Goal: Task Accomplishment & Management: Manage account settings

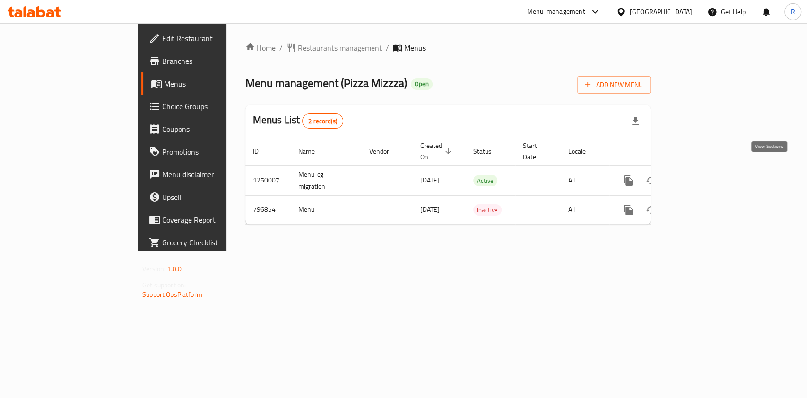
click at [702, 175] on icon "enhanced table" at bounding box center [696, 180] width 11 height 11
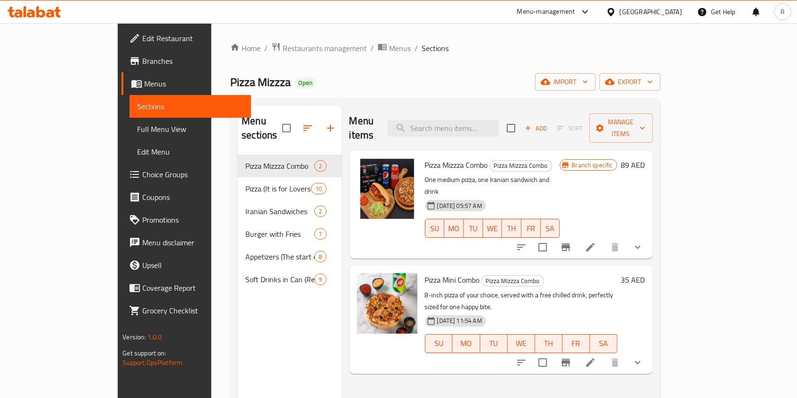
click at [366, 374] on div "Menu items Add Sort Manage items Pizza Mizzza Combo Pizza Mizzza Combo One medi…" at bounding box center [497, 305] width 311 height 398
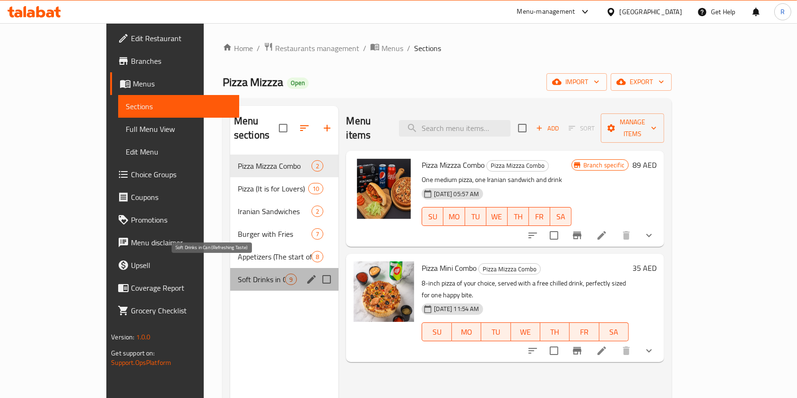
click at [238, 274] on span "Soft Drinks in Can (Refreshing Taste)" at bounding box center [261, 279] width 47 height 11
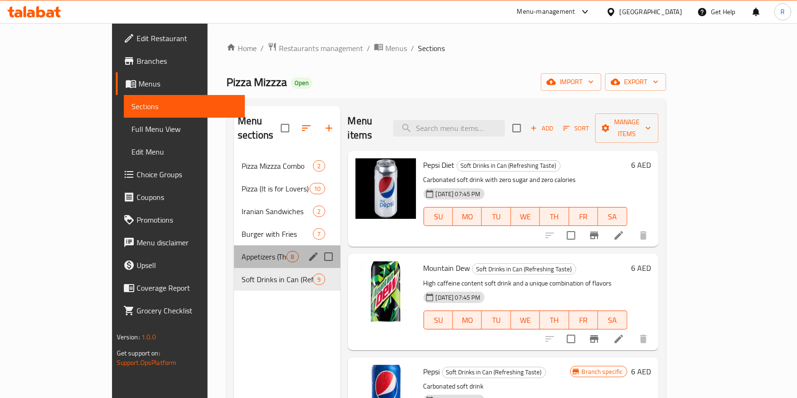
click at [246, 245] on div "Appetizers (The start of something delicious) 8" at bounding box center [287, 256] width 106 height 23
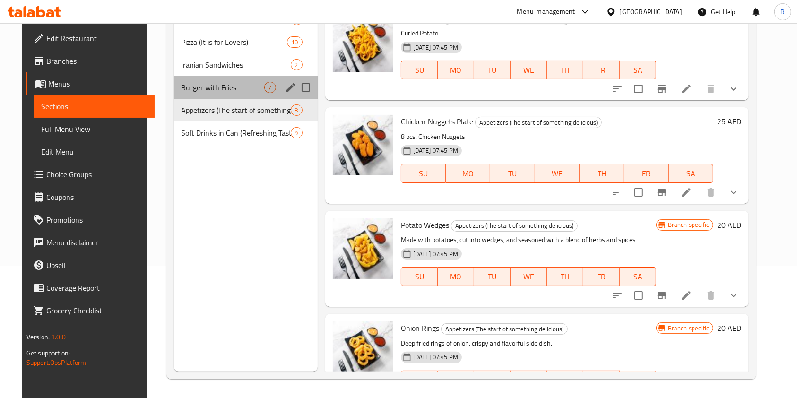
click at [207, 78] on div "Burger with Fries 7" at bounding box center [246, 87] width 144 height 23
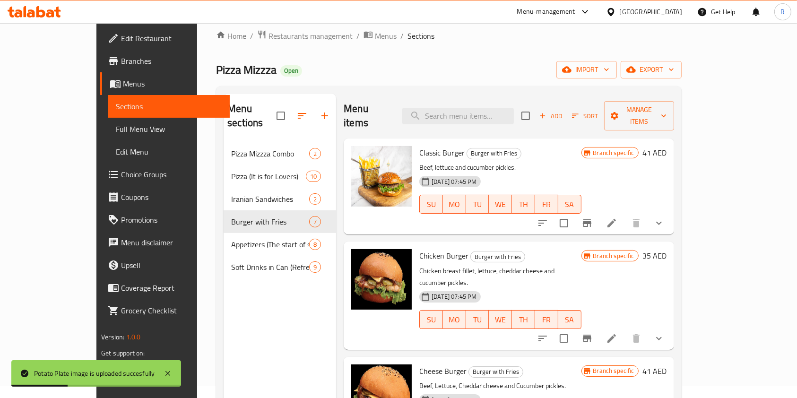
scroll to position [12, 0]
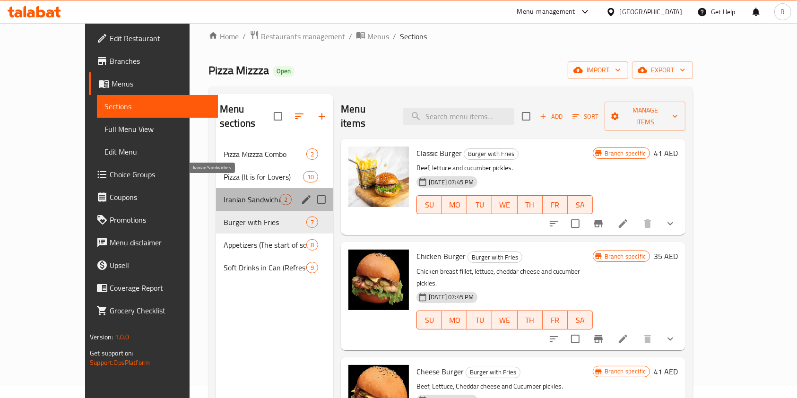
click at [230, 194] on span "Iranian Sandwiches" at bounding box center [252, 199] width 56 height 11
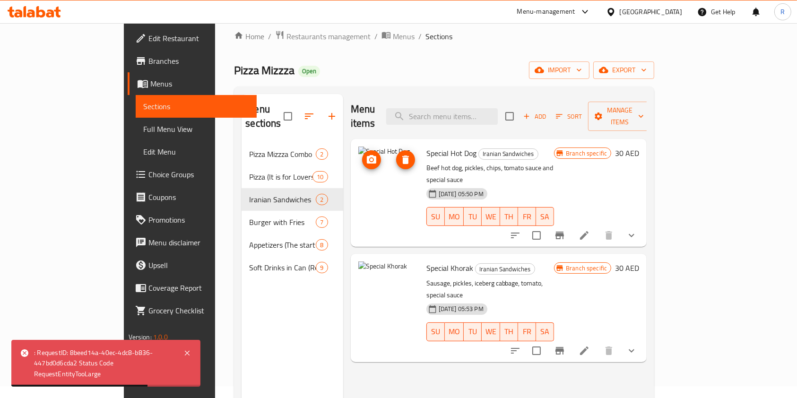
click at [359, 155] on img at bounding box center [389, 177] width 61 height 61
click at [598, 227] on li at bounding box center [584, 235] width 26 height 17
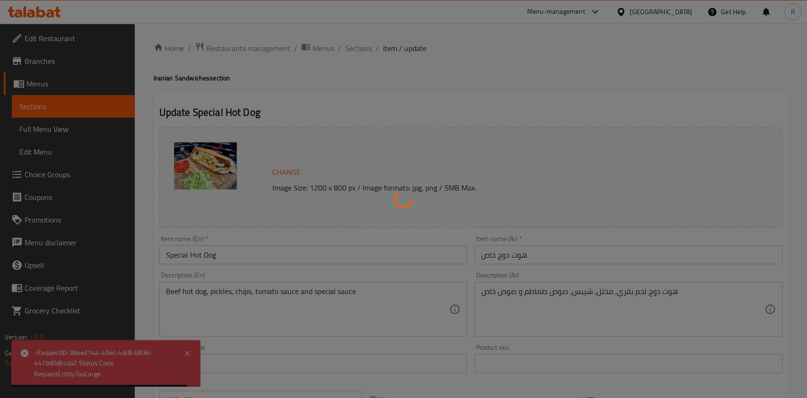
type input "هل ترغب بإضافة مشروب؟"
type input "0"
type input "1"
type input "الإضافات:"
type input "0"
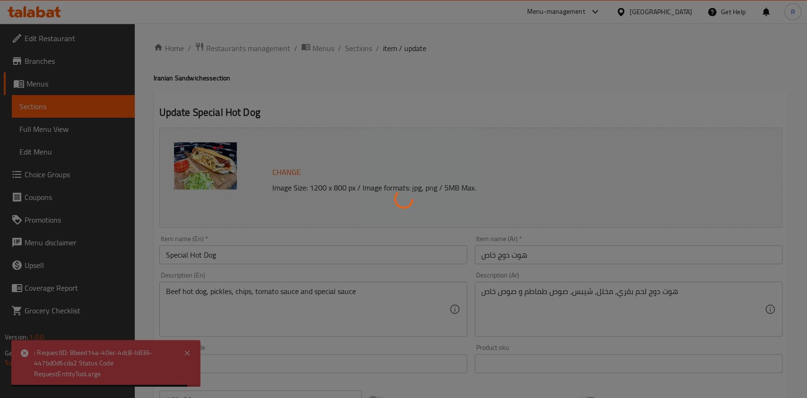
type input "1"
type input "إضافة صلصة خاصة؟"
type input "0"
type input "1"
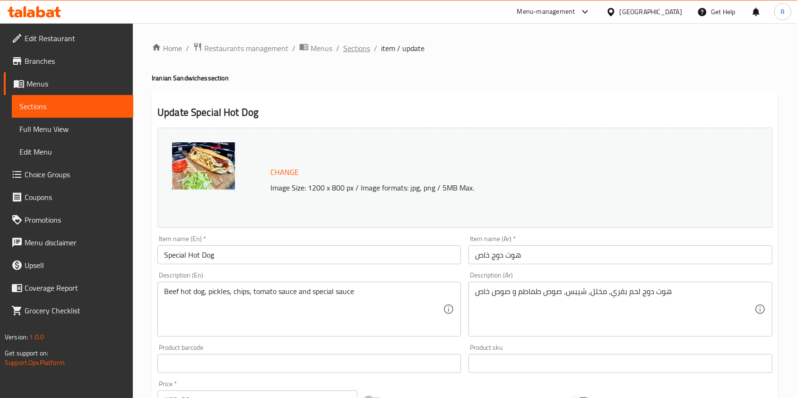
click at [363, 46] on span "Sections" at bounding box center [356, 48] width 27 height 11
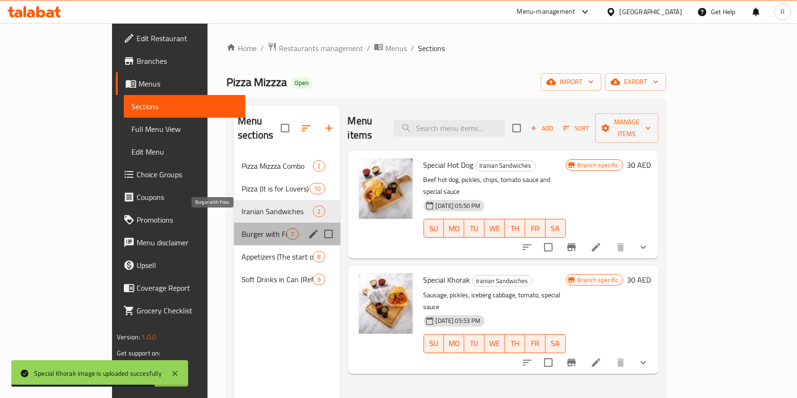
click at [242, 228] on span "Burger with Fries" at bounding box center [264, 233] width 45 height 11
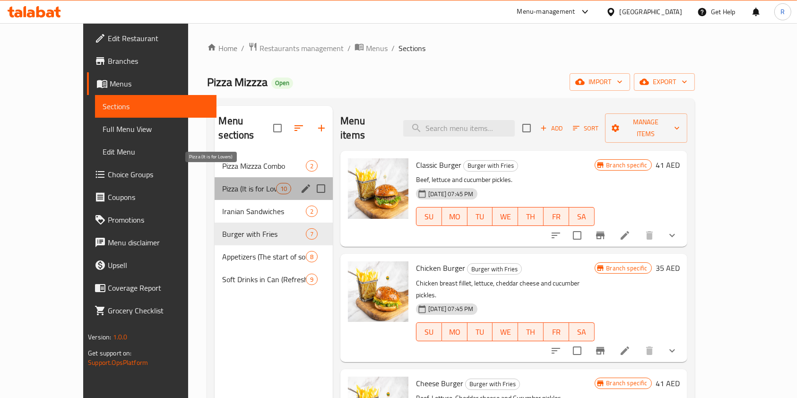
click at [225, 183] on span "Pizza (It is for Lovers)" at bounding box center [249, 188] width 54 height 11
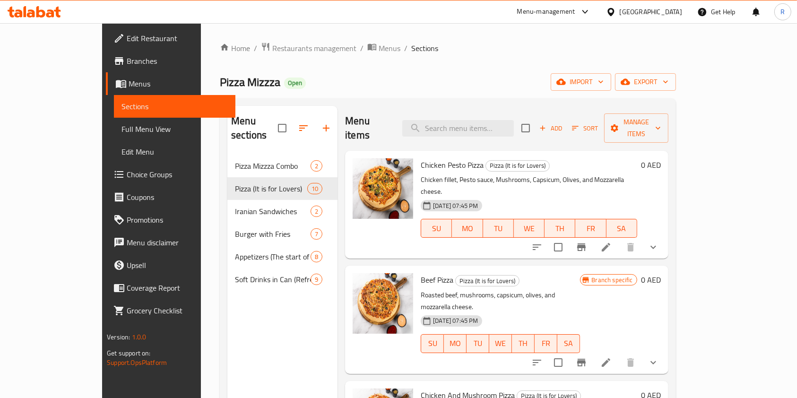
click at [522, 64] on div "Home / Restaurants management / Menus / Sections Pizza Mizzza Open import expor…" at bounding box center [448, 277] width 456 height 470
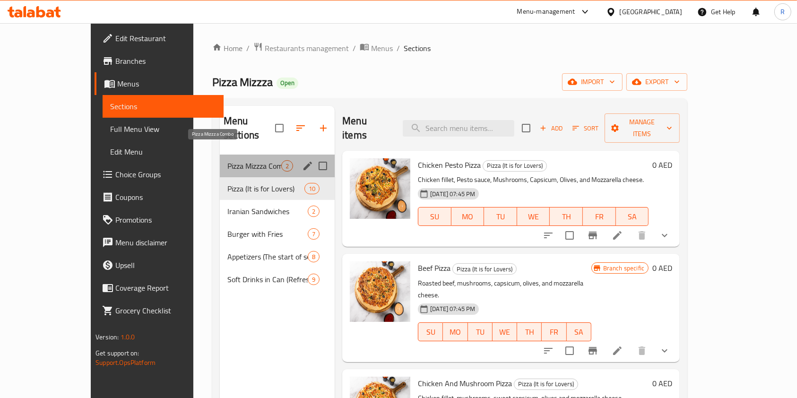
click at [251, 160] on span "Pizza Mizzza Combo" at bounding box center [255, 165] width 54 height 11
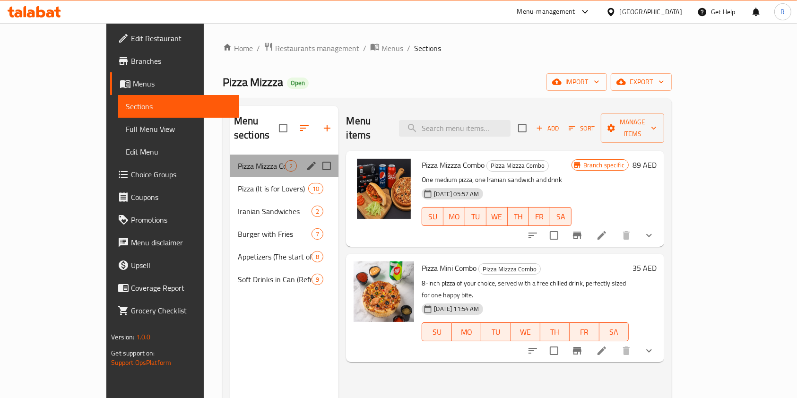
click at [245, 160] on div "Pizza Mizzza Combo 2" at bounding box center [284, 166] width 109 height 23
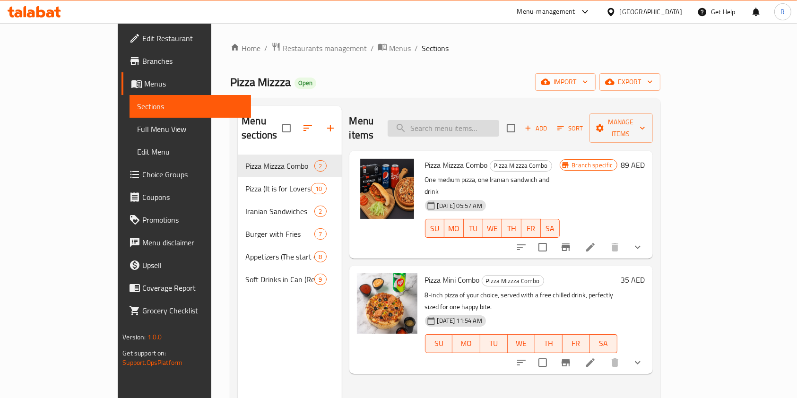
click at [462, 120] on input "search" at bounding box center [444, 128] width 112 height 17
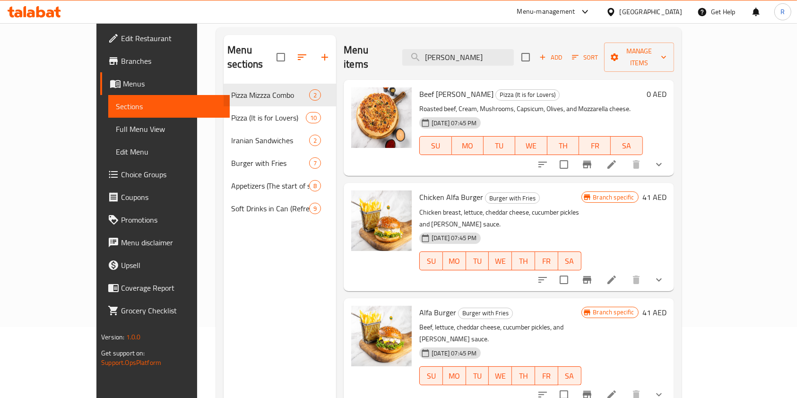
scroll to position [70, 0]
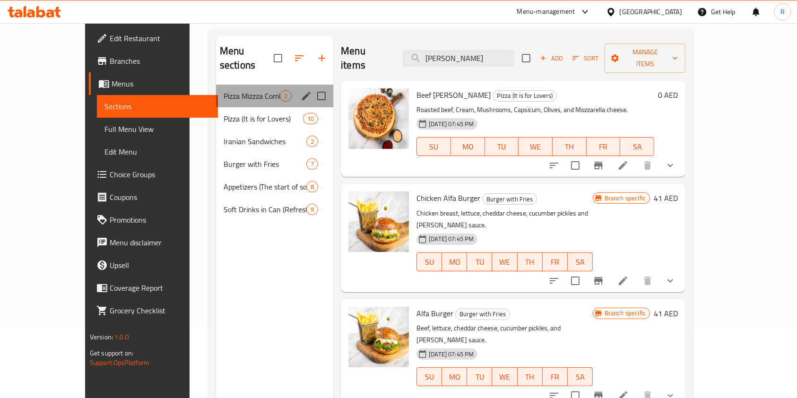
click at [238, 90] on div "Pizza Mizzza Combo 2" at bounding box center [274, 96] width 117 height 23
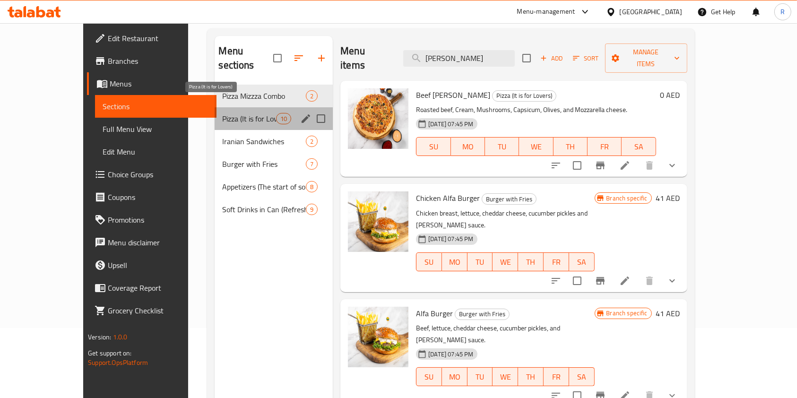
click at [226, 113] on span "Pizza (It is for Lovers)" at bounding box center [249, 118] width 54 height 11
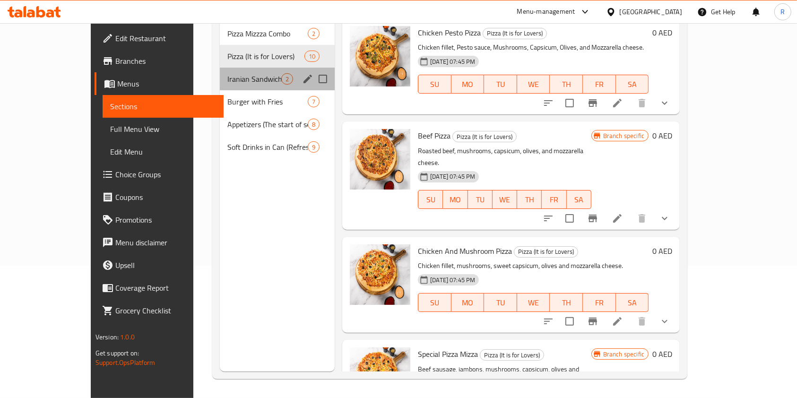
click at [227, 71] on div "Iranian Sandwiches 2" at bounding box center [277, 79] width 115 height 23
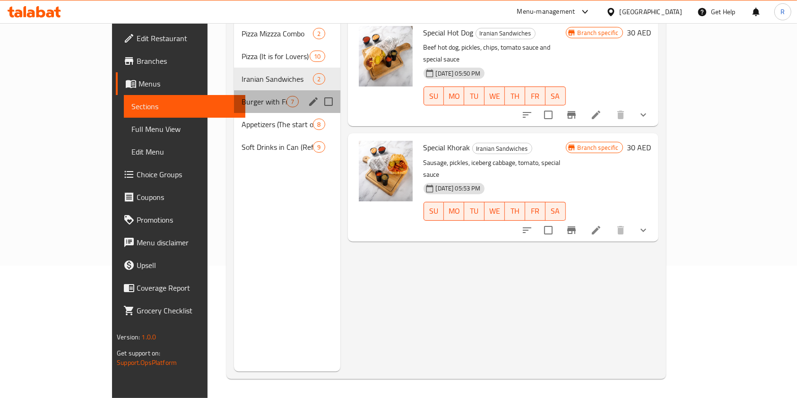
click at [234, 96] on div "Burger with Fries 7" at bounding box center [287, 101] width 106 height 23
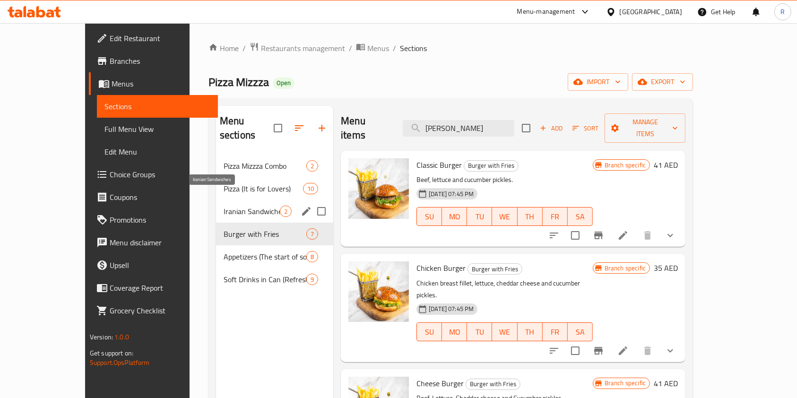
click at [243, 206] on span "Iranian Sandwiches" at bounding box center [252, 211] width 56 height 11
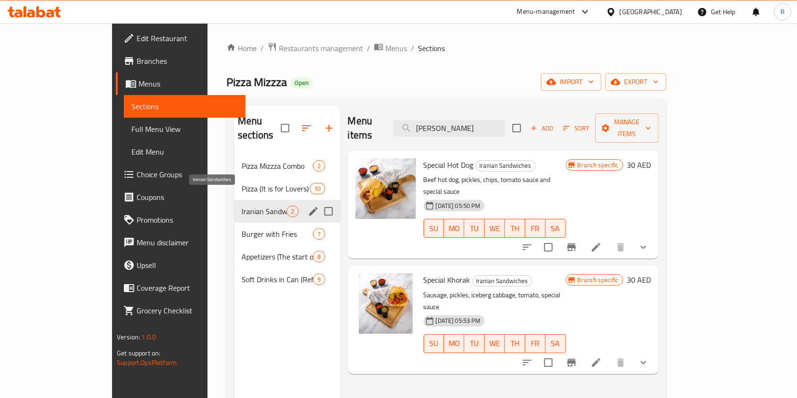
click at [243, 206] on span "Iranian Sandwiches" at bounding box center [264, 211] width 45 height 11
click at [234, 155] on div "Pizza Mizzza Combo 2" at bounding box center [287, 166] width 106 height 23
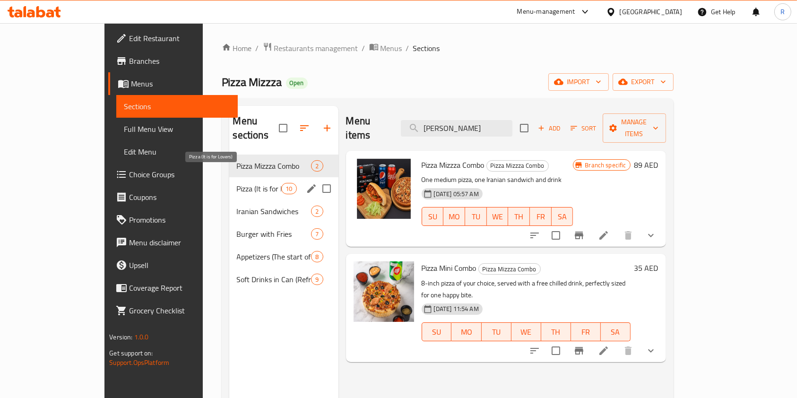
click at [237, 183] on span "Pizza (It is for Lovers)" at bounding box center [259, 188] width 45 height 11
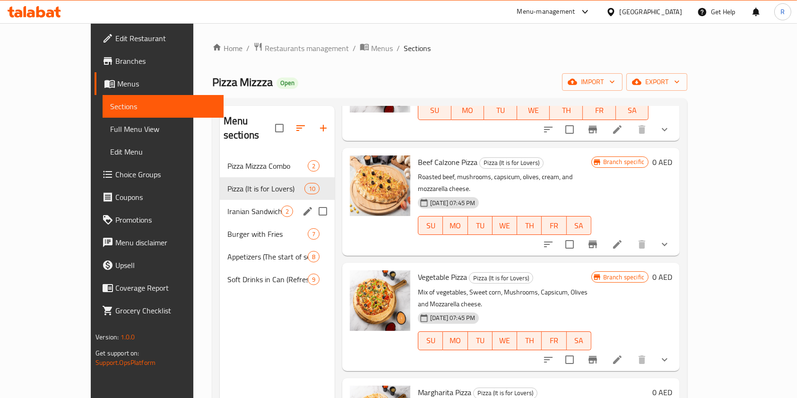
click at [231, 203] on div "Iranian Sandwiches 2" at bounding box center [277, 211] width 115 height 23
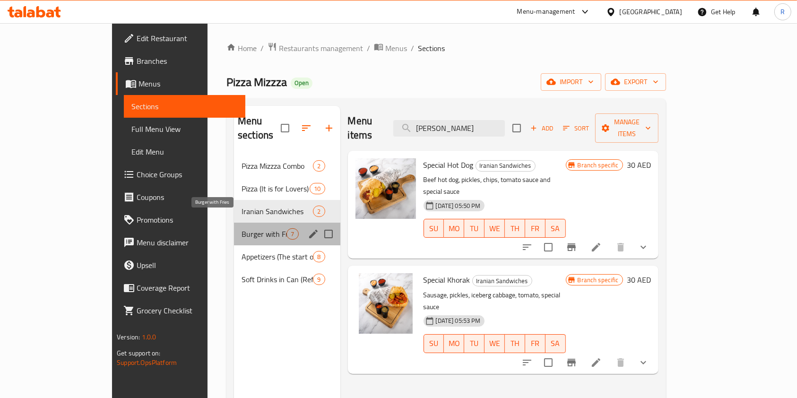
click at [242, 228] on span "Burger with Fries" at bounding box center [264, 233] width 45 height 11
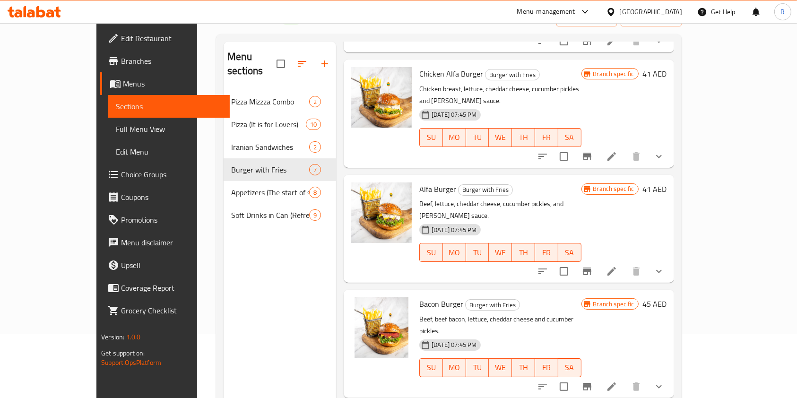
scroll to position [132, 0]
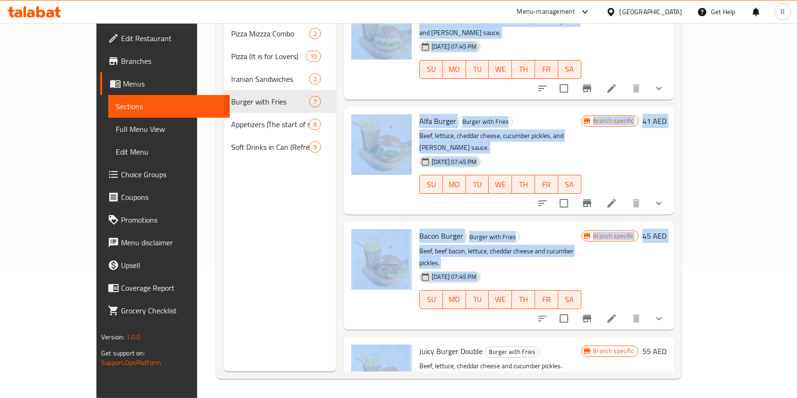
click at [224, 164] on div "Menu sections Pizza Mizzza Combo 2 Pizza (It is for Lovers) 10 Iranian Sandwich…" at bounding box center [280, 173] width 113 height 398
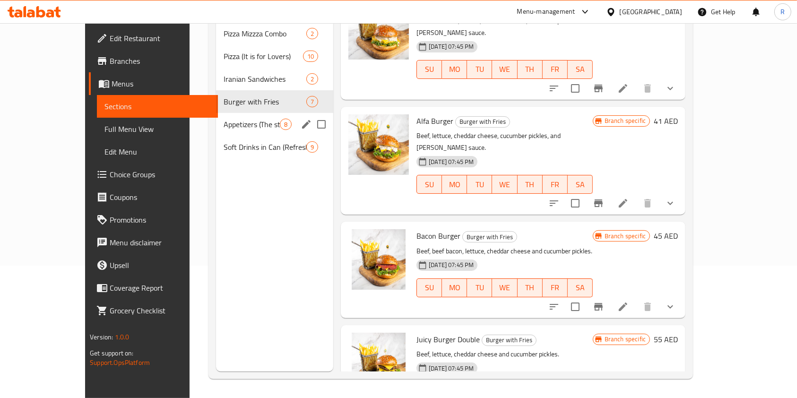
click at [245, 115] on div "Appetizers (The start of something delicious) 8" at bounding box center [274, 124] width 117 height 23
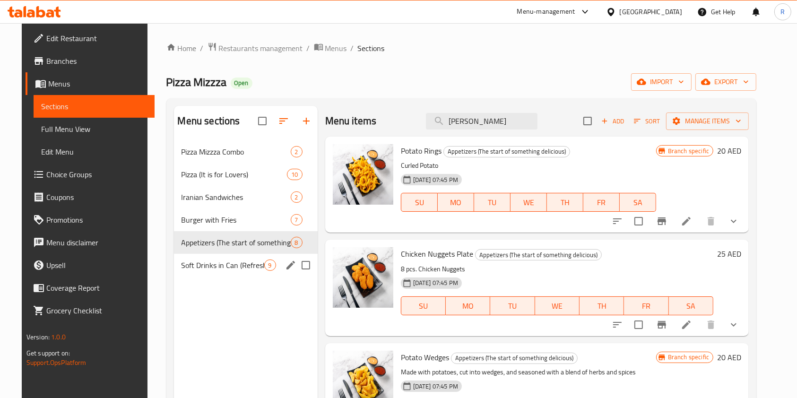
click at [199, 257] on div "Soft Drinks in Can (Refreshing Taste) 9" at bounding box center [246, 265] width 144 height 23
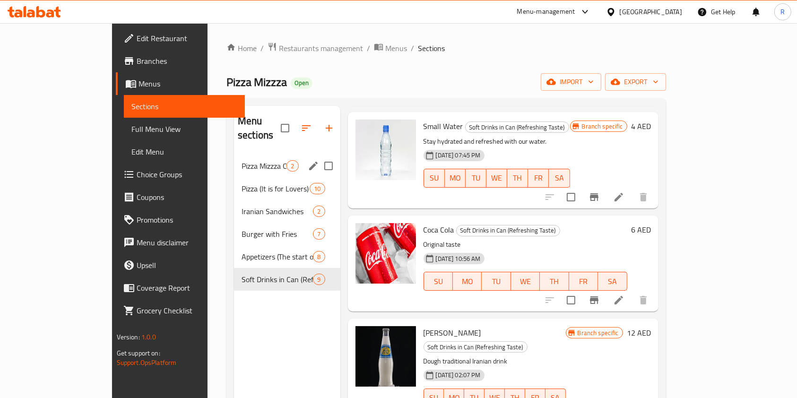
click at [234, 157] on div "Pizza Mizzza Combo 2" at bounding box center [287, 166] width 106 height 23
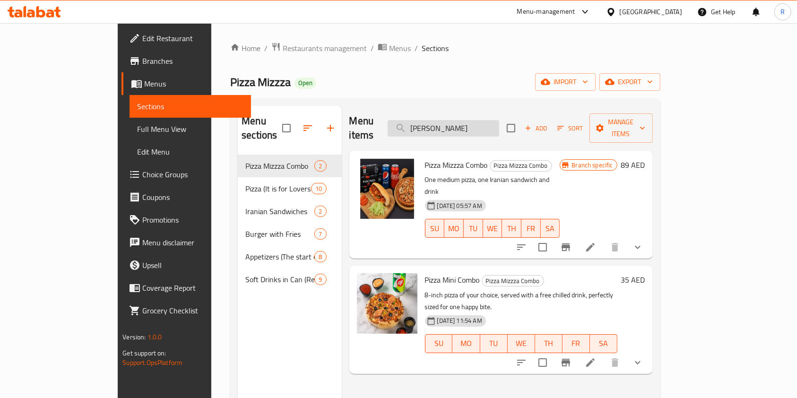
click at [499, 120] on input "[PERSON_NAME]" at bounding box center [444, 128] width 112 height 17
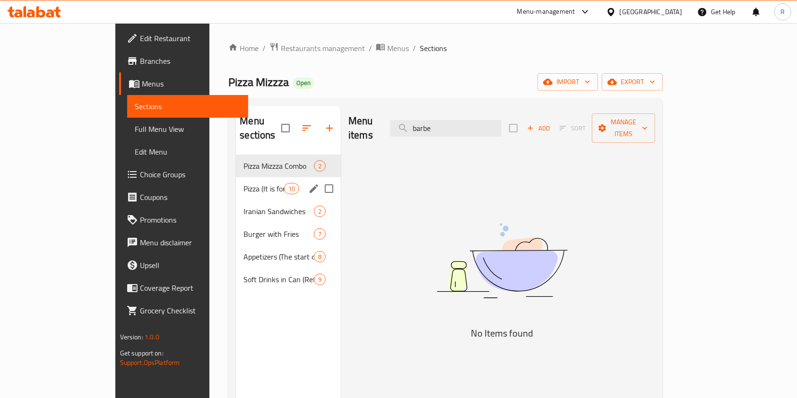
click at [236, 182] on div "Pizza (It is for Lovers) 10" at bounding box center [288, 188] width 105 height 23
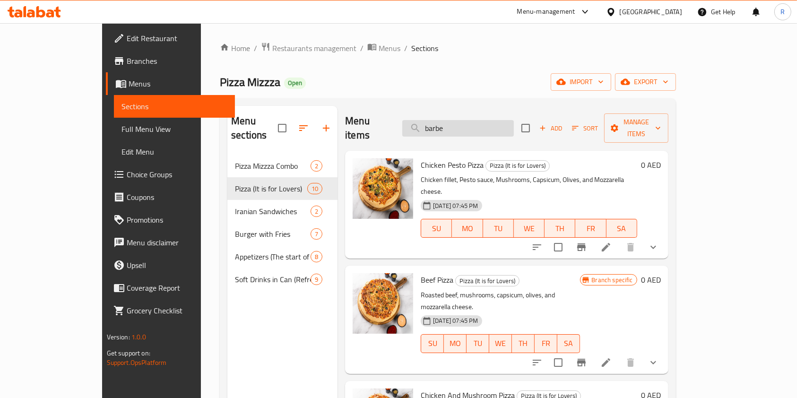
click at [481, 122] on input "barbe" at bounding box center [459, 128] width 112 height 17
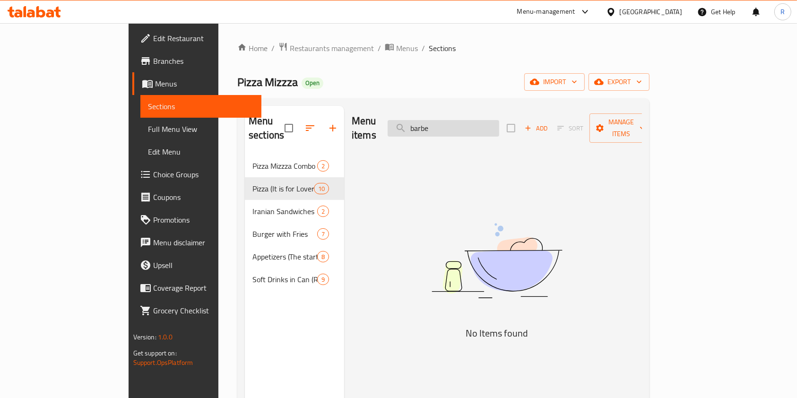
type input "barb"
type input "chicken tikka"
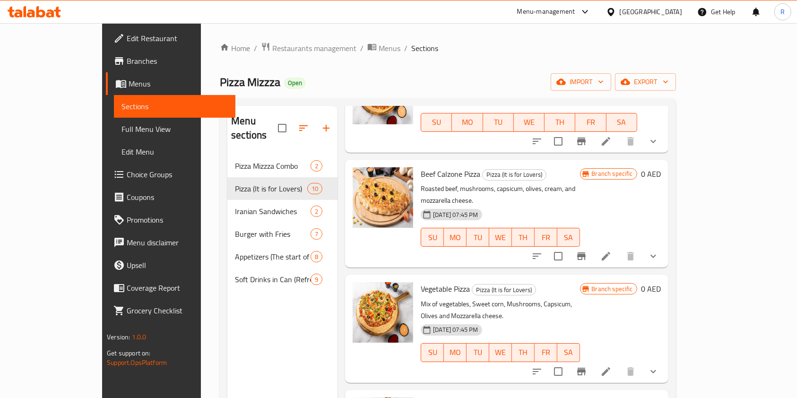
click at [228, 151] on nav "Pizza Mizzza Combo 2 Pizza (It is for Lovers) 10 Iranian Sandwiches 2 Burger wi…" at bounding box center [283, 223] width 110 height 144
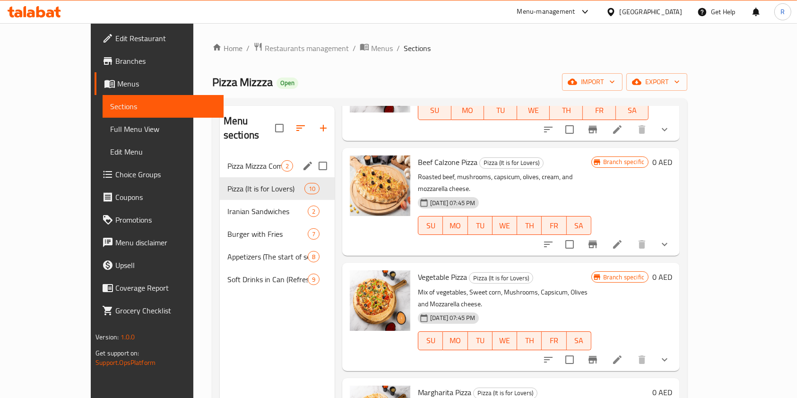
click at [228, 160] on span "Pizza Mizzza Combo" at bounding box center [255, 165] width 54 height 11
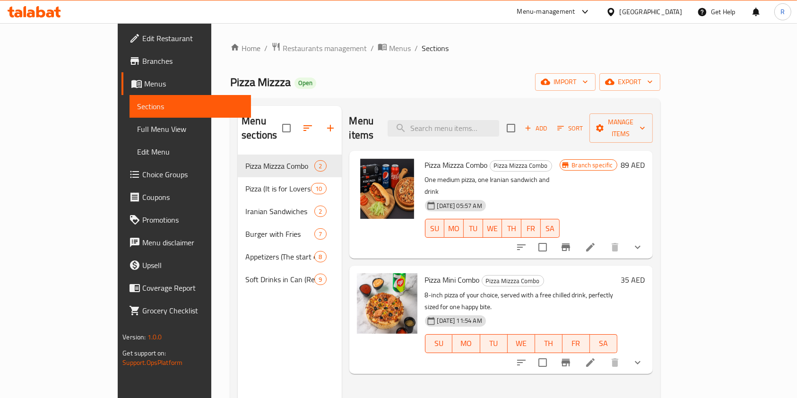
click at [644, 242] on icon "show more" at bounding box center [637, 247] width 11 height 11
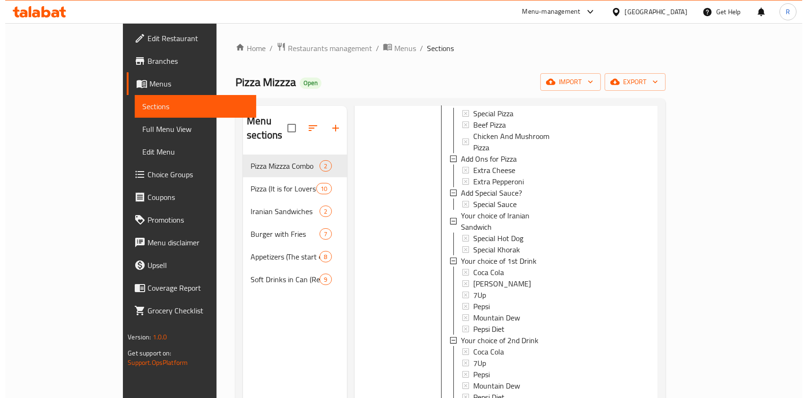
scroll to position [254, 0]
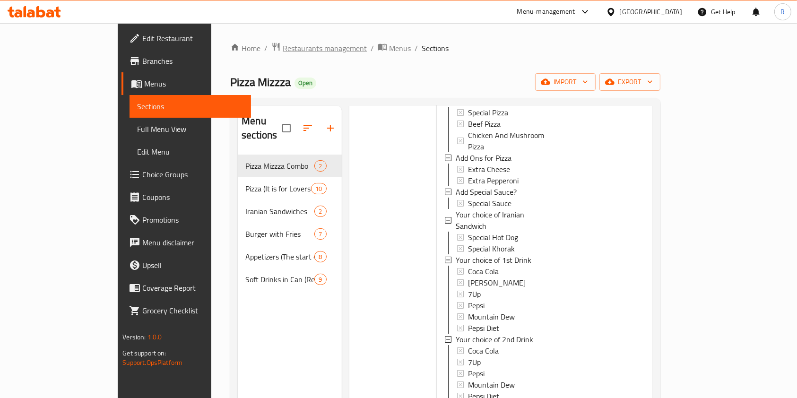
click at [283, 49] on span "Restaurants management" at bounding box center [325, 48] width 84 height 11
